Goal: Book appointment/travel/reservation

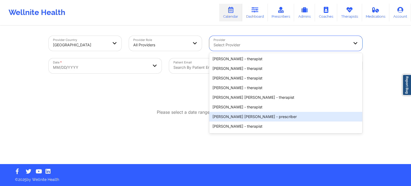
click at [398, 96] on div "Provider Country [GEOGRAPHIC_DATA] Provider Role All Providers Provider 20 resu…" at bounding box center [205, 82] width 411 height 164
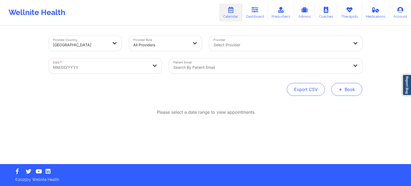
click at [354, 90] on button "+ Book" at bounding box center [346, 89] width 31 height 13
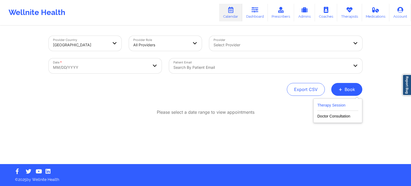
click at [344, 104] on button "Therapy Session" at bounding box center [337, 106] width 41 height 9
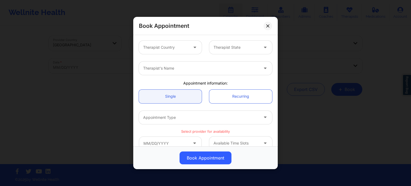
click at [176, 45] on div at bounding box center [165, 47] width 45 height 6
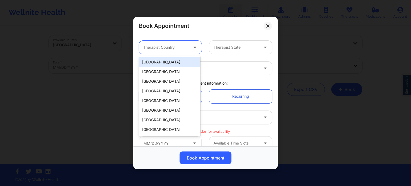
click at [178, 61] on div "[GEOGRAPHIC_DATA]" at bounding box center [170, 62] width 62 height 10
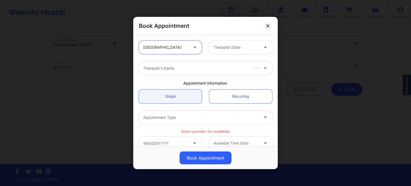
click at [218, 48] on div at bounding box center [236, 47] width 45 height 6
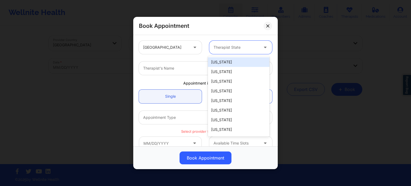
type input "f"
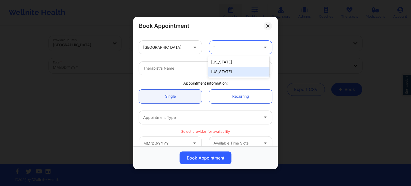
click at [223, 72] on div "[US_STATE]" at bounding box center [239, 72] width 62 height 10
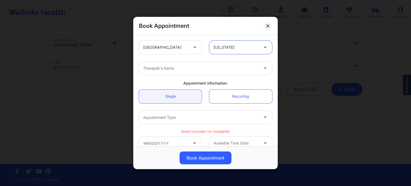
click at [198, 70] on div at bounding box center [201, 68] width 116 height 6
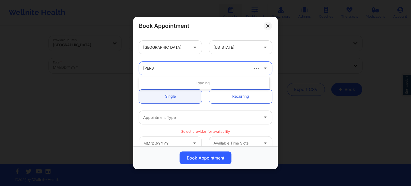
type input "[PERSON_NAME]"
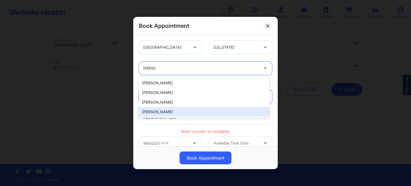
click at [182, 112] on div "[PERSON_NAME]" at bounding box center [204, 112] width 131 height 10
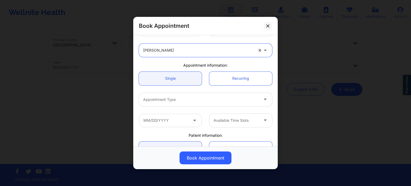
scroll to position [27, 0]
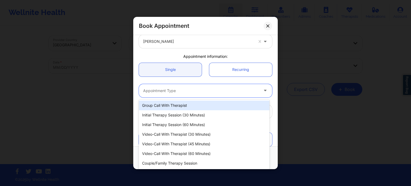
click at [186, 90] on div at bounding box center [201, 91] width 116 height 6
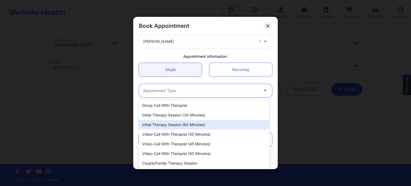
click at [184, 126] on div "Initial Therapy Session (60 minutes)" at bounding box center [204, 125] width 131 height 10
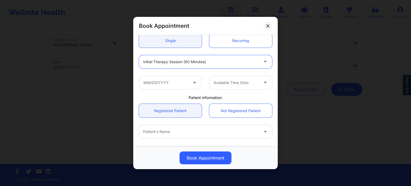
scroll to position [54, 0]
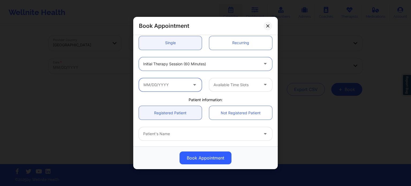
click at [166, 89] on input "text" at bounding box center [170, 84] width 63 height 13
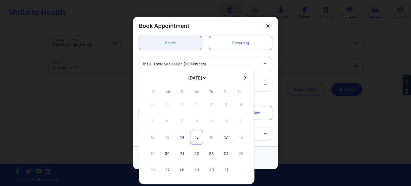
click at [198, 137] on div "15" at bounding box center [196, 137] width 13 height 15
type input "[DATE]"
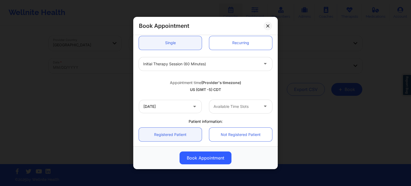
click at [230, 105] on div at bounding box center [236, 106] width 45 height 6
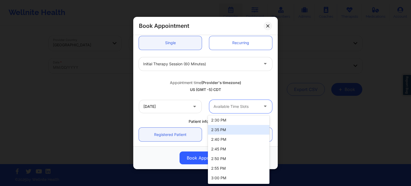
scroll to position [521, 0]
